Goal: Find specific page/section: Find specific page/section

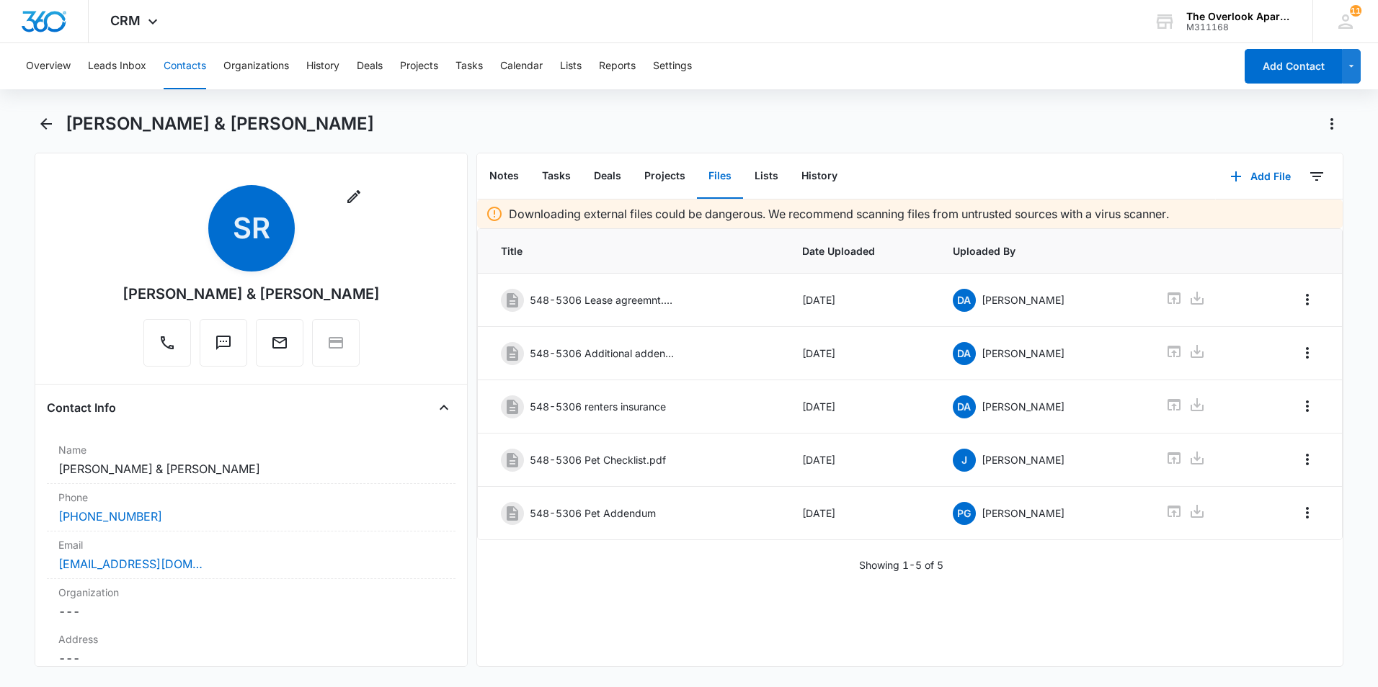
click at [190, 76] on button "Contacts" at bounding box center [185, 66] width 43 height 46
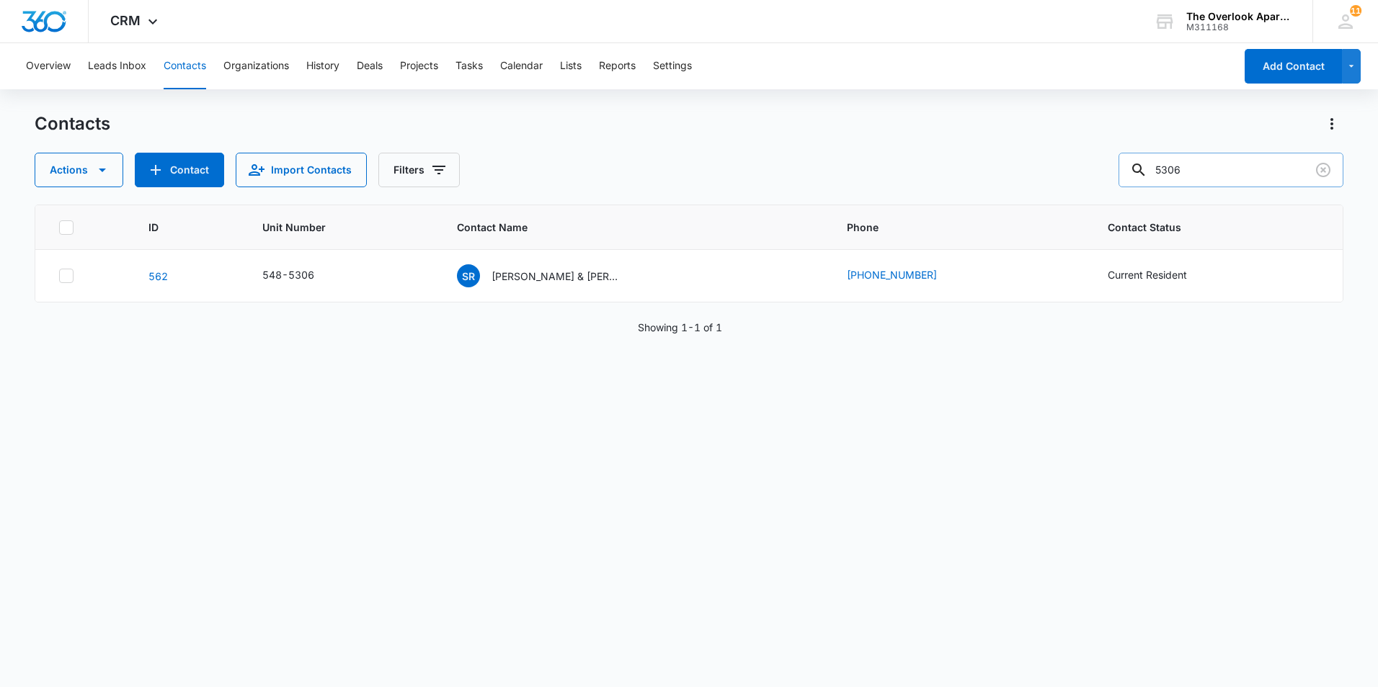
click at [1228, 171] on input "5306" at bounding box center [1230, 170] width 225 height 35
type input "5307"
click at [507, 269] on p "[PERSON_NAME] & [PERSON_NAME]" at bounding box center [556, 276] width 130 height 15
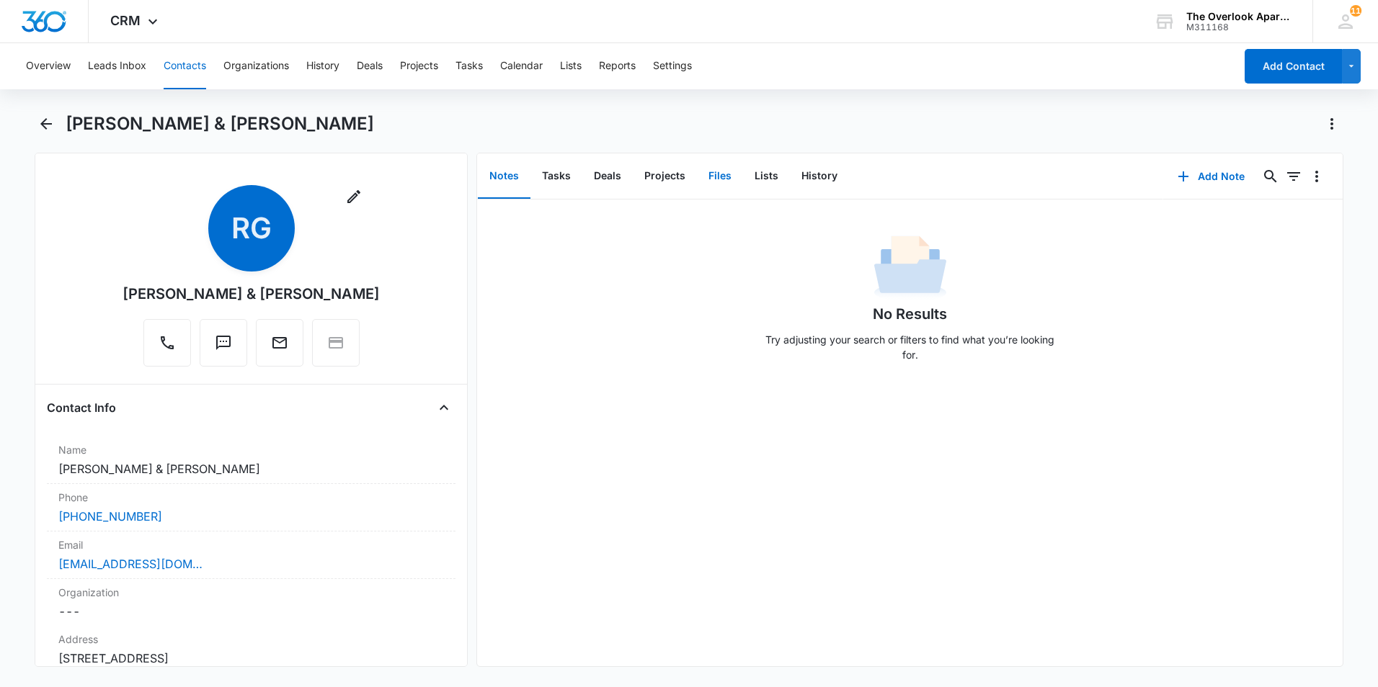
click at [706, 180] on button "Files" at bounding box center [720, 176] width 46 height 45
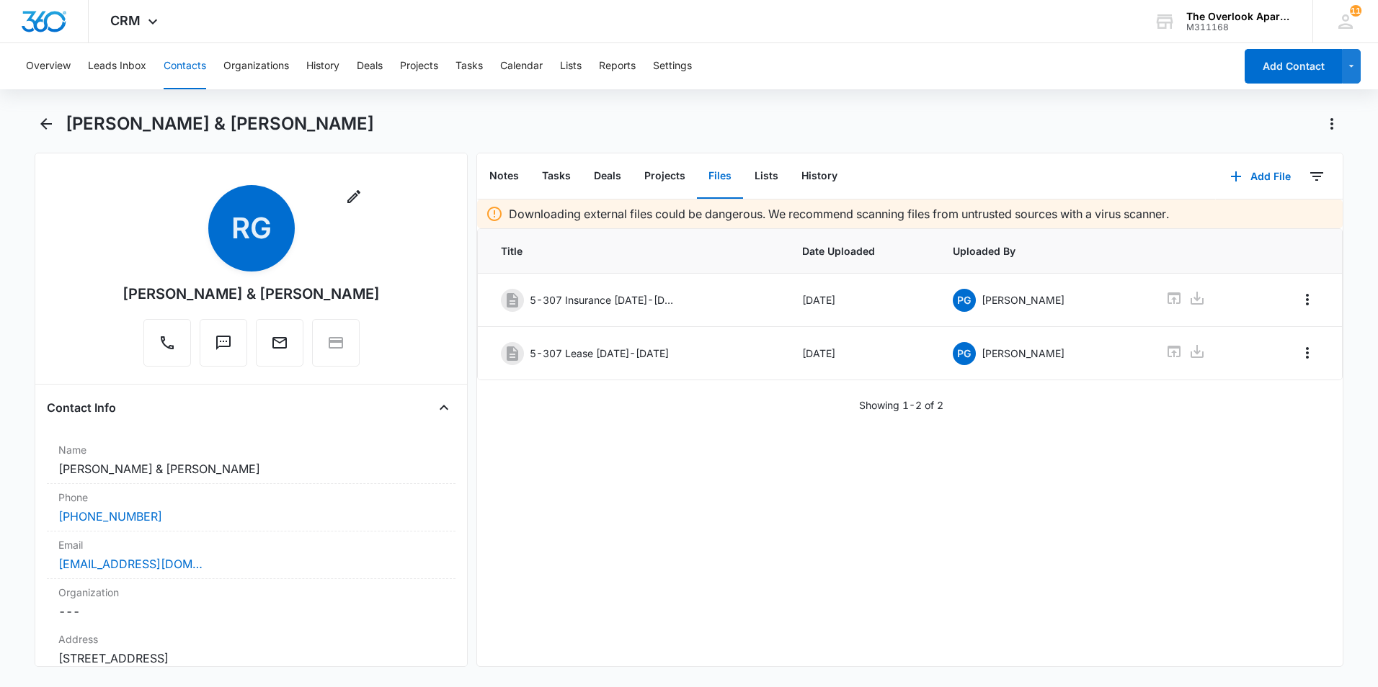
click at [180, 64] on button "Contacts" at bounding box center [185, 66] width 43 height 46
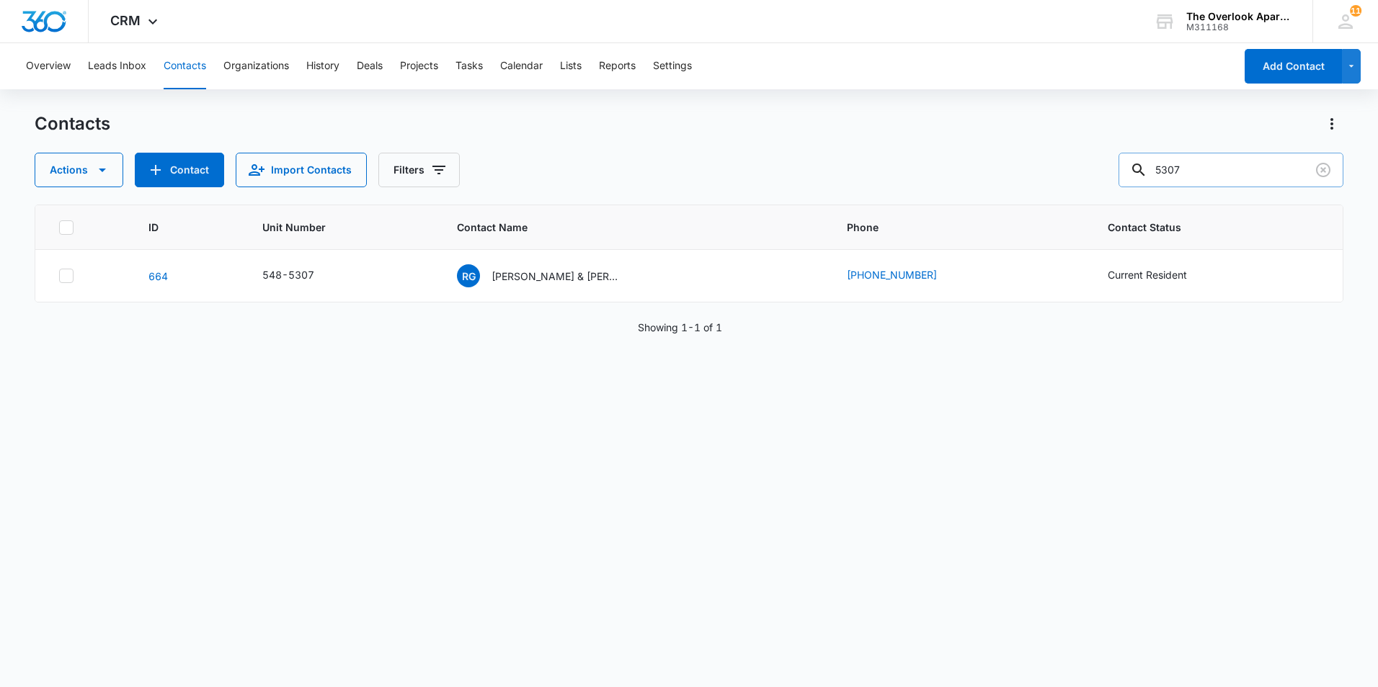
click at [1259, 166] on input "5307" at bounding box center [1230, 170] width 225 height 35
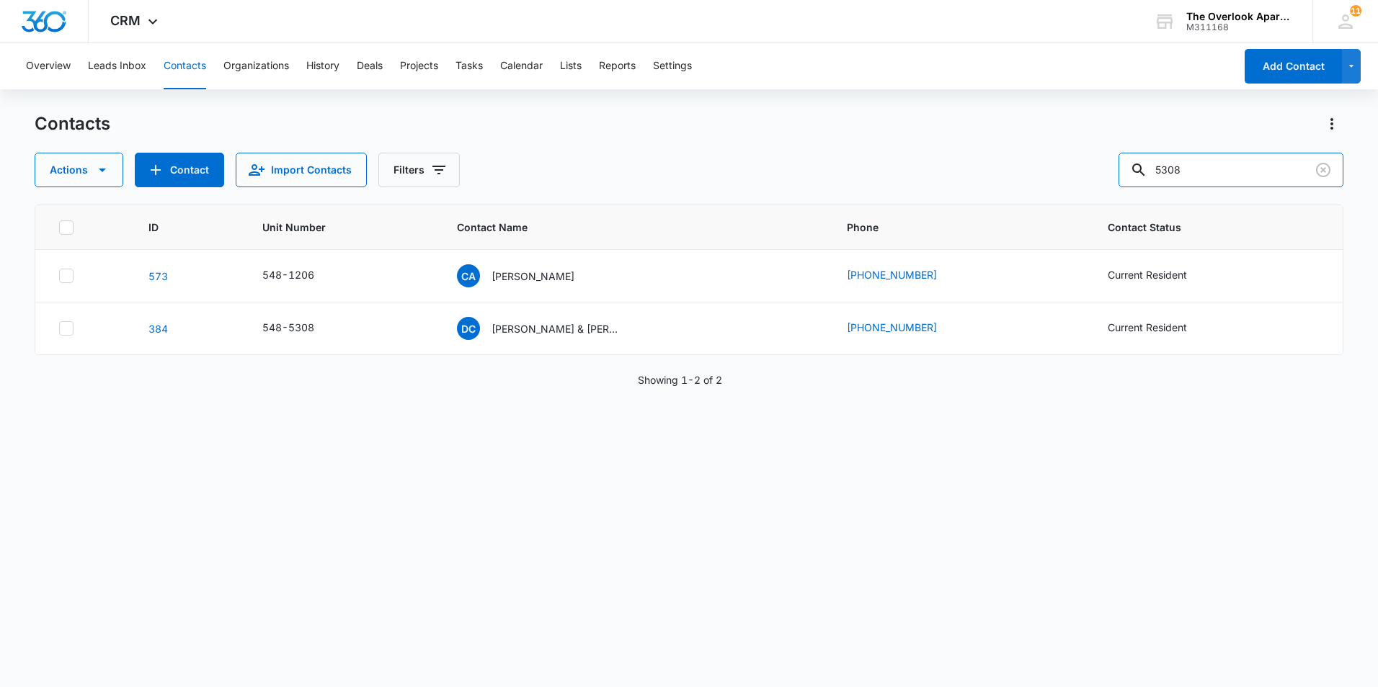
drag, startPoint x: 1056, startPoint y: 190, endPoint x: 1029, endPoint y: 187, distance: 26.8
click at [1009, 190] on div "Contacts Actions Contact Import Contacts Filters 5308 ID Unit Number Contact Na…" at bounding box center [689, 399] width 1308 height 574
type input "1306"
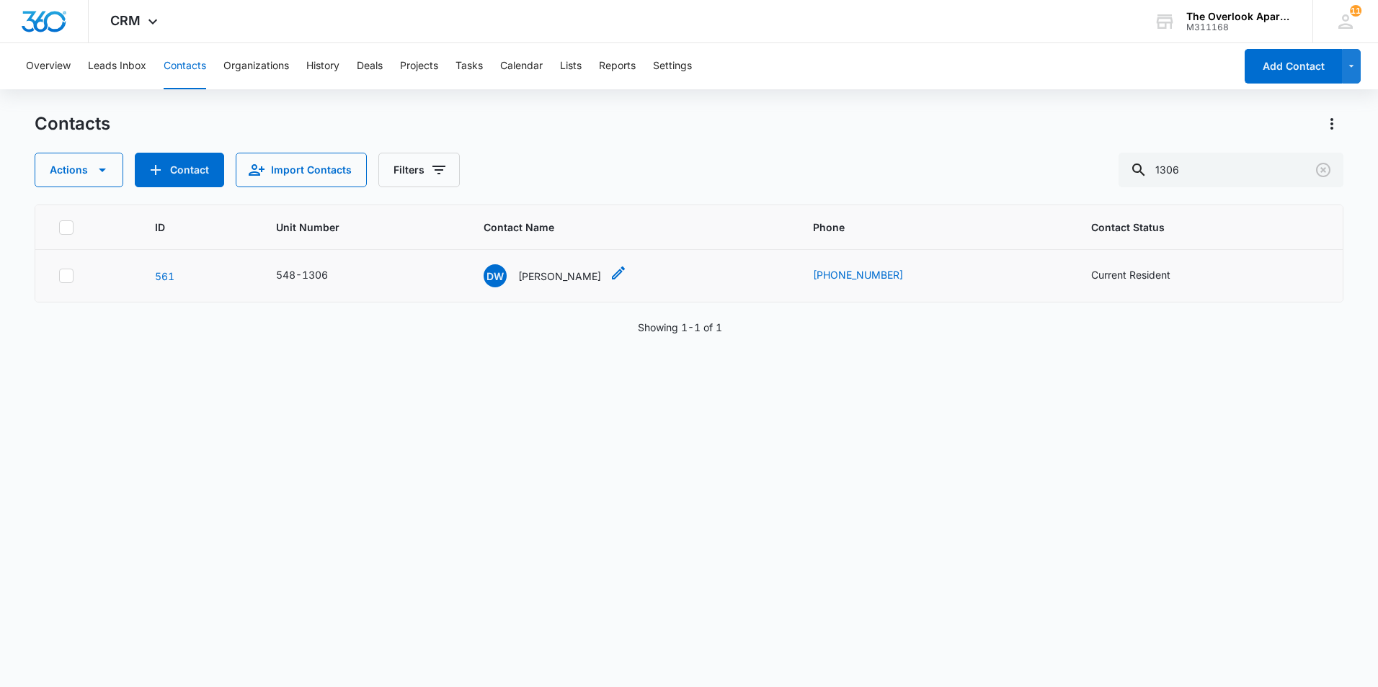
click at [558, 271] on p "[PERSON_NAME]" at bounding box center [559, 276] width 83 height 15
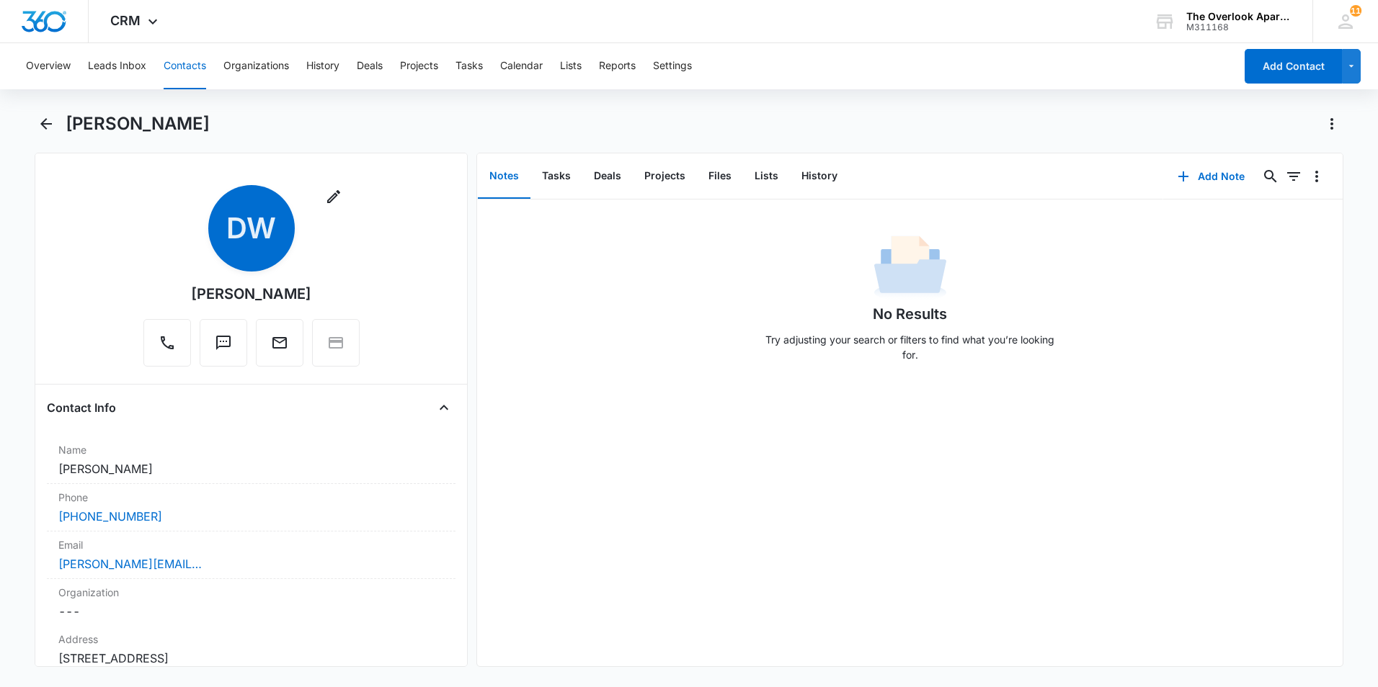
click at [187, 69] on button "Contacts" at bounding box center [185, 66] width 43 height 46
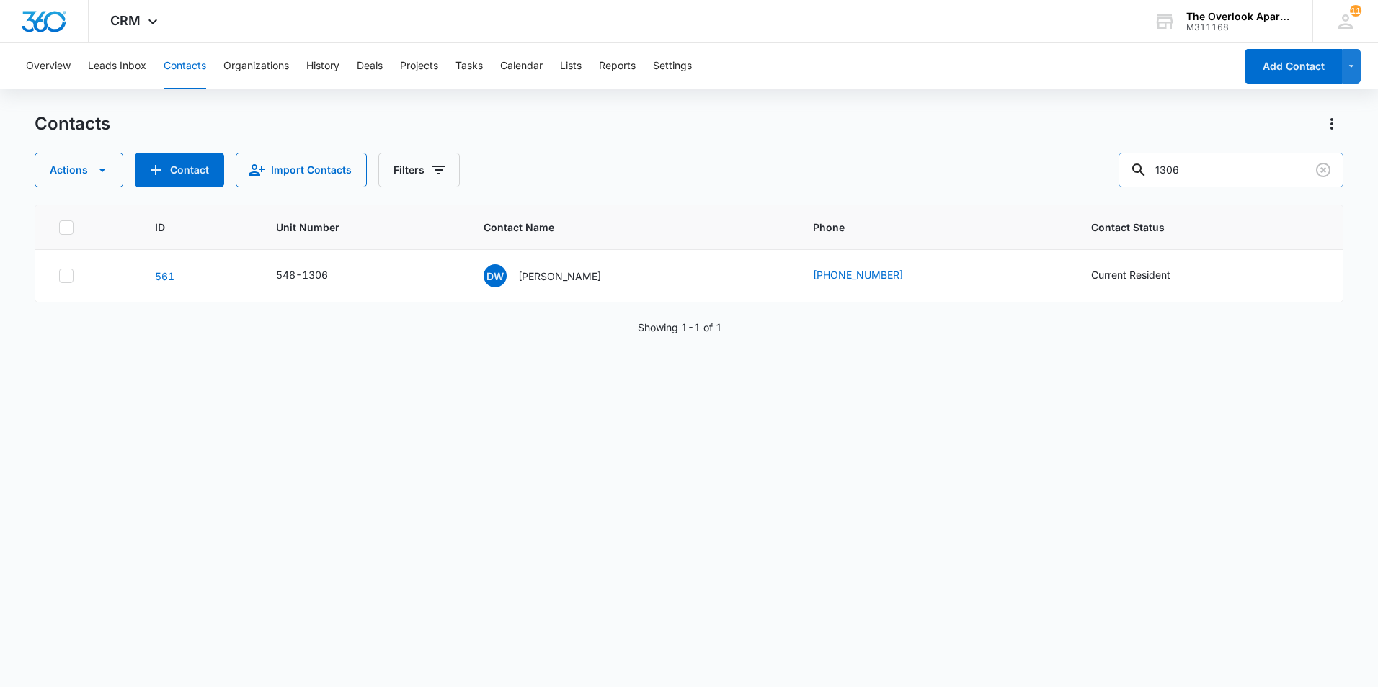
click at [1223, 174] on input "1306" at bounding box center [1230, 170] width 225 height 35
type input "1101"
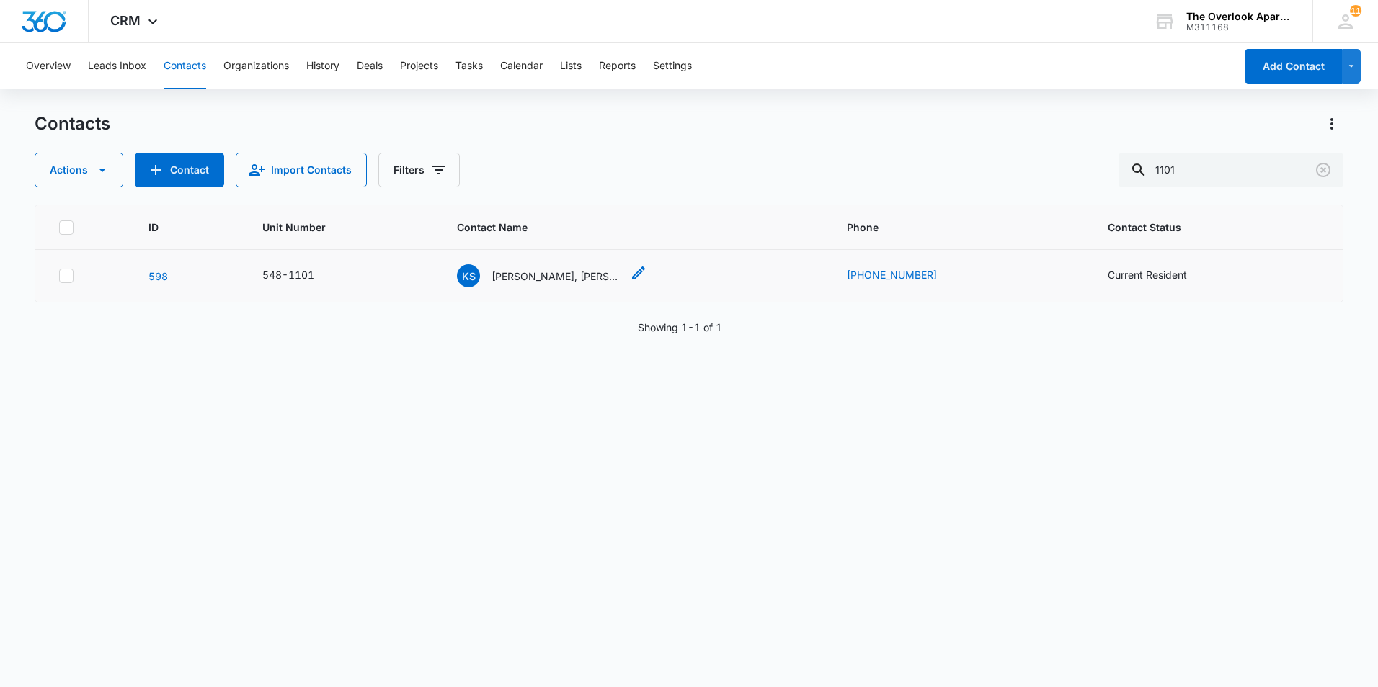
click at [577, 271] on p "[PERSON_NAME], [PERSON_NAME]" at bounding box center [556, 276] width 130 height 15
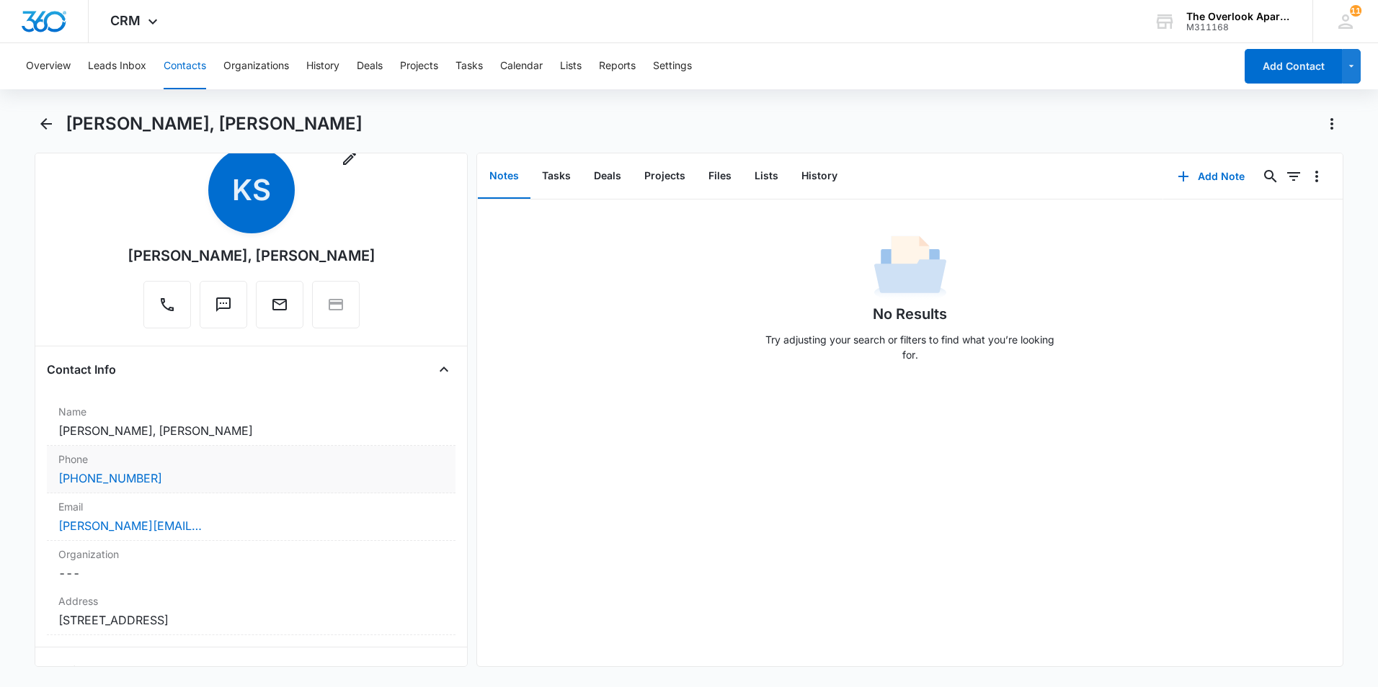
scroll to position [72, 0]
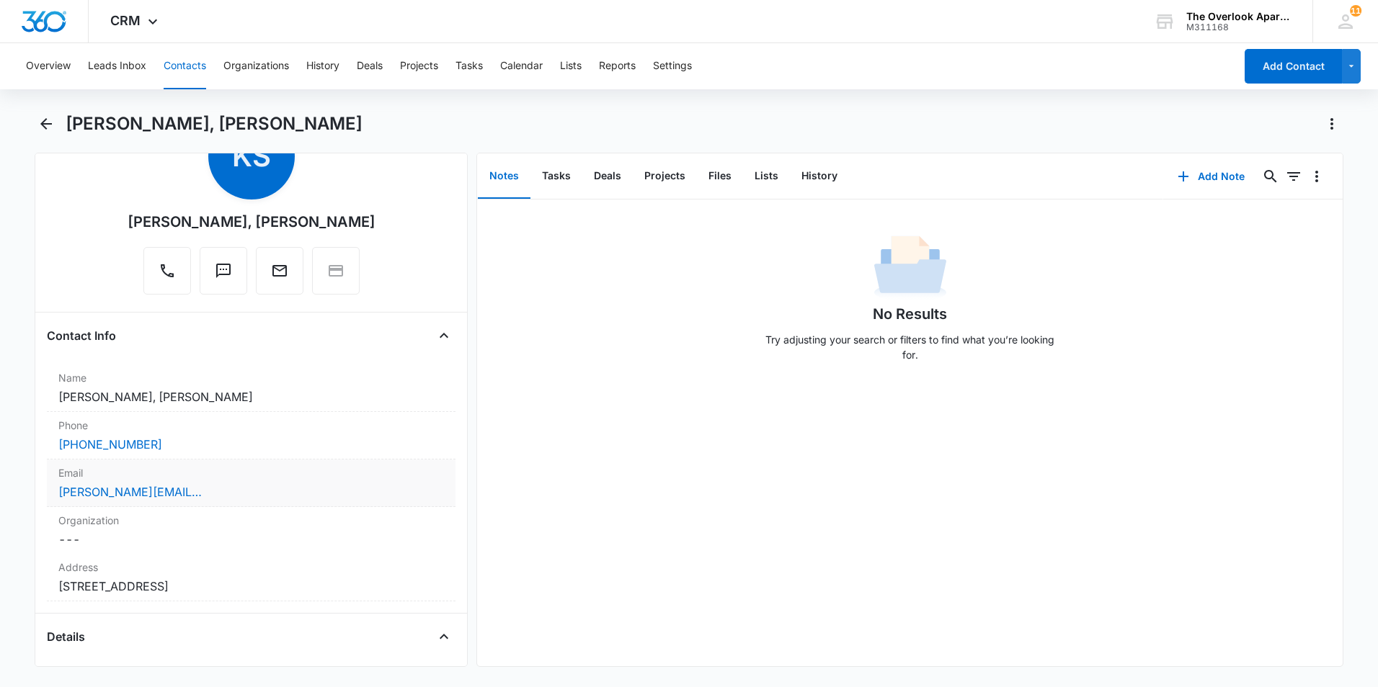
click at [238, 483] on div "Email Cancel Save Changes [PERSON_NAME][EMAIL_ADDRESS][DOMAIN_NAME]" at bounding box center [251, 484] width 409 height 48
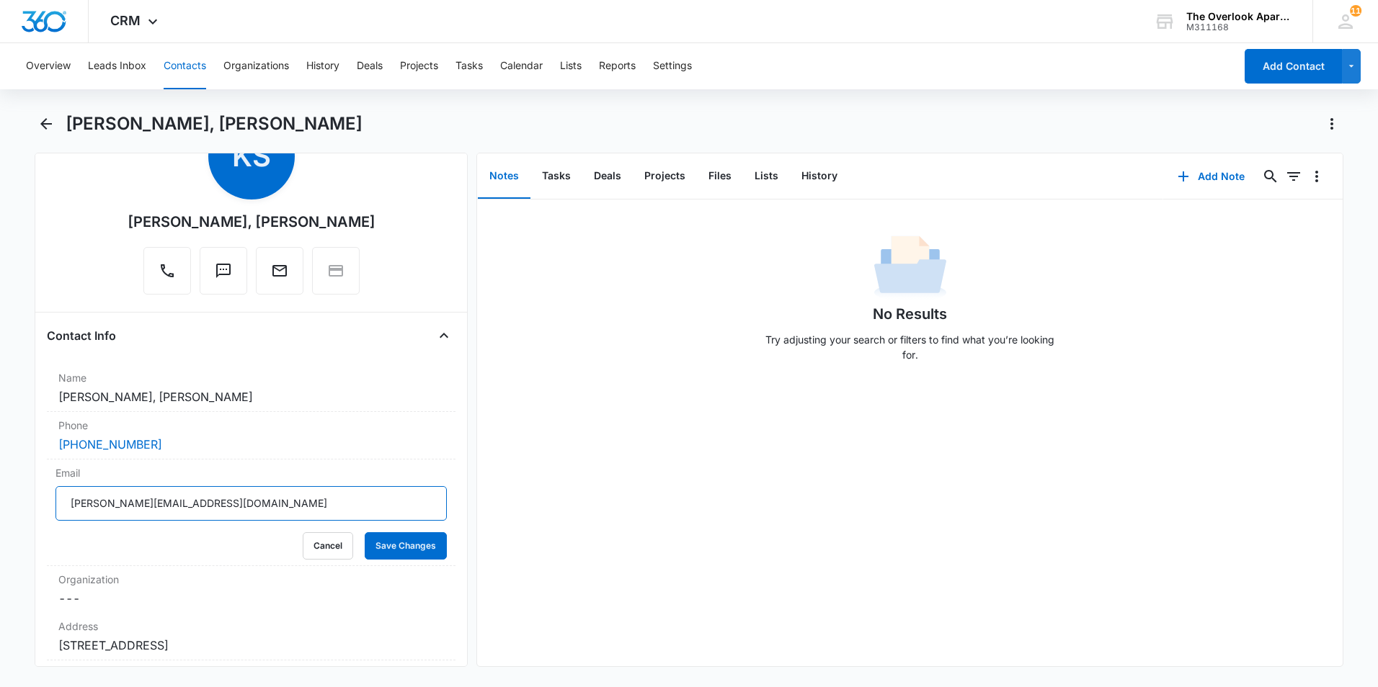
drag, startPoint x: 290, startPoint y: 502, endPoint x: -3, endPoint y: 484, distance: 293.1
click at [0, 484] on html "CRM Apps Reputation Websites Forms CRM Email Social Shop Payments POS Content A…" at bounding box center [689, 343] width 1378 height 687
